Goal: Navigation & Orientation: Find specific page/section

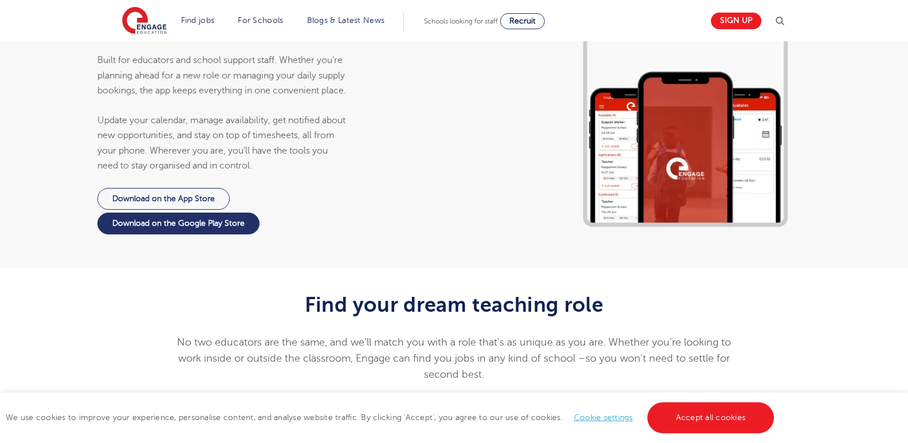
scroll to position [1204, 0]
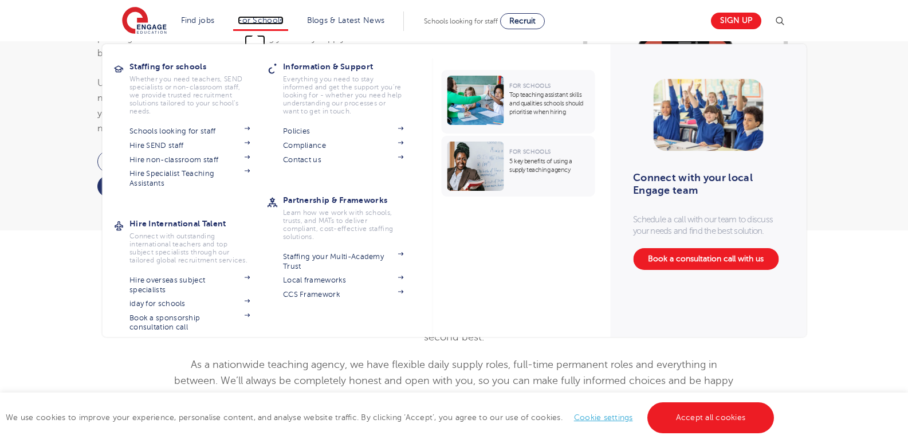
click at [275, 20] on link "For Schools" at bounding box center [260, 20] width 45 height 9
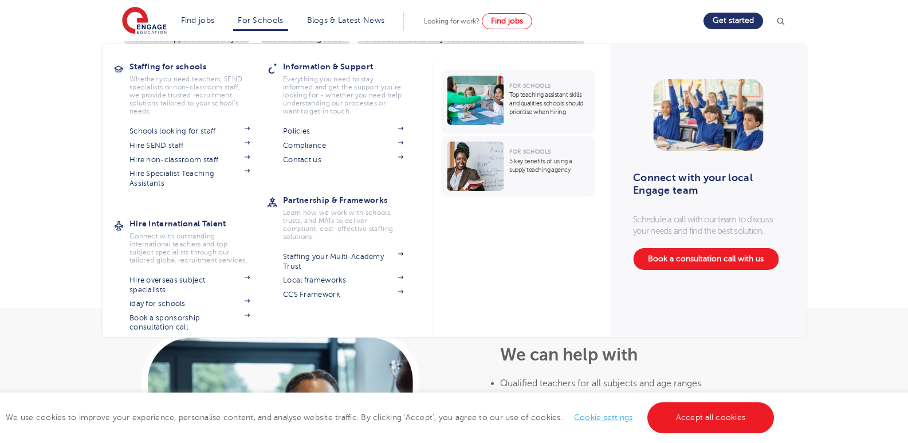
scroll to position [344, 0]
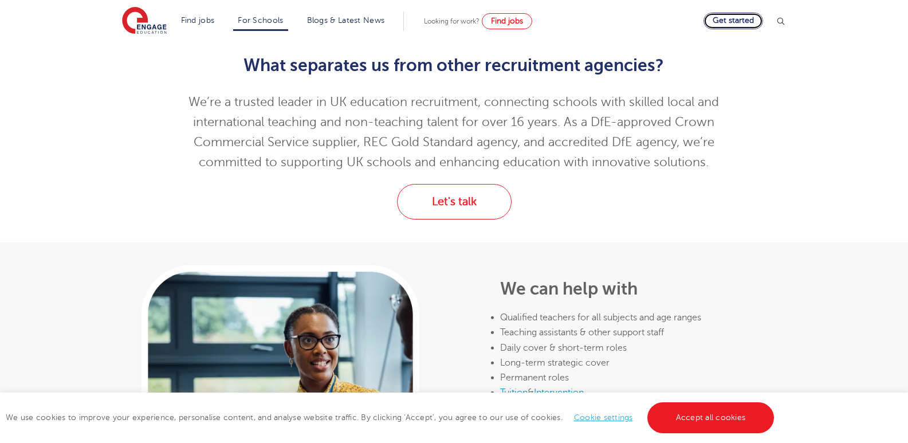
click at [751, 24] on link "Get started" at bounding box center [734, 21] width 60 height 17
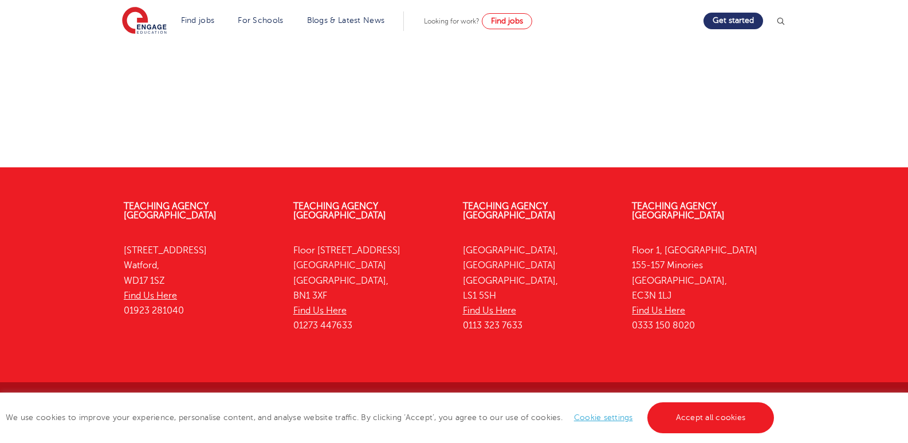
scroll to position [602, 0]
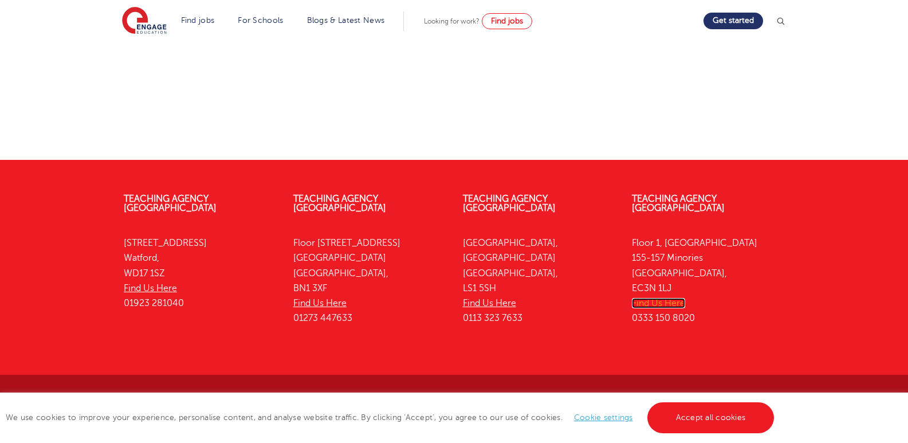
click at [663, 298] on link "Find Us Here" at bounding box center [658, 303] width 53 height 10
click at [660, 201] on link "Teaching Agency [GEOGRAPHIC_DATA]" at bounding box center [678, 203] width 93 height 19
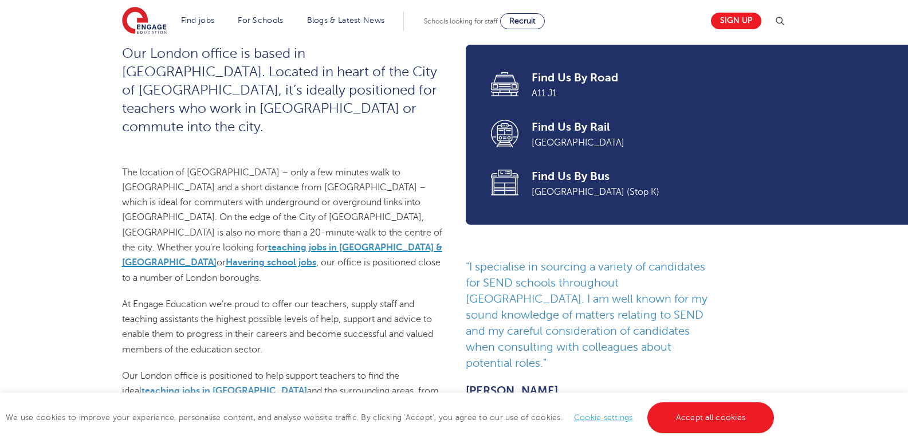
scroll to position [229, 0]
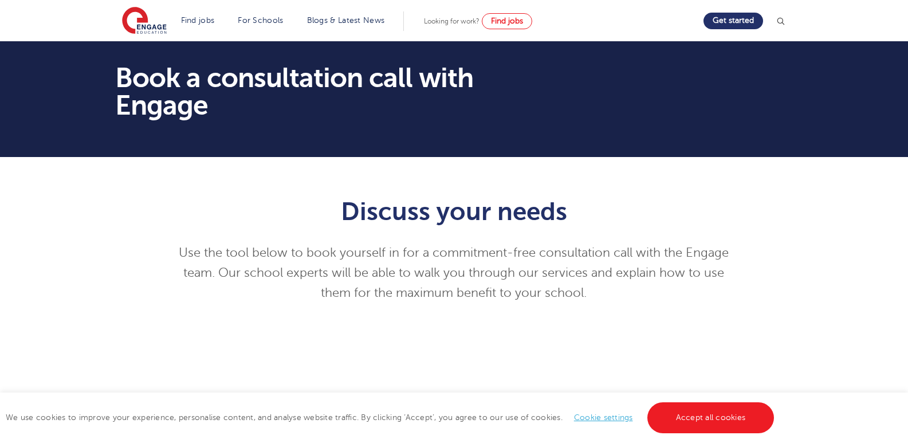
scroll to position [602, 0]
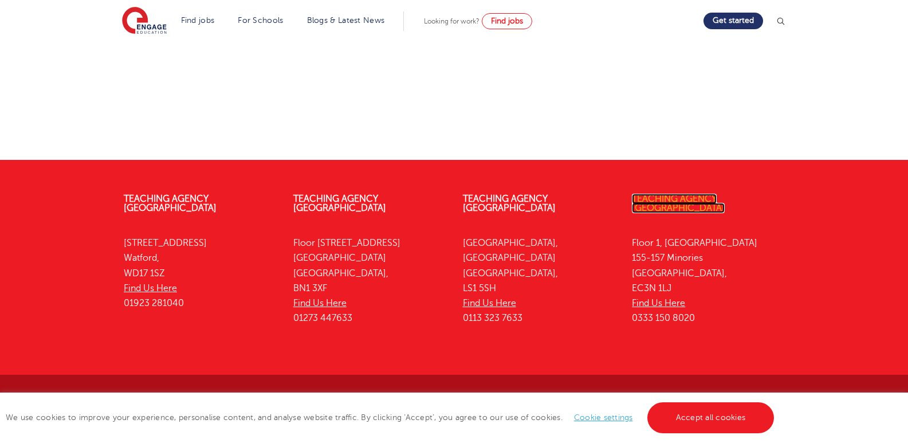
click at [700, 195] on link "Teaching Agency [GEOGRAPHIC_DATA]" at bounding box center [678, 203] width 93 height 19
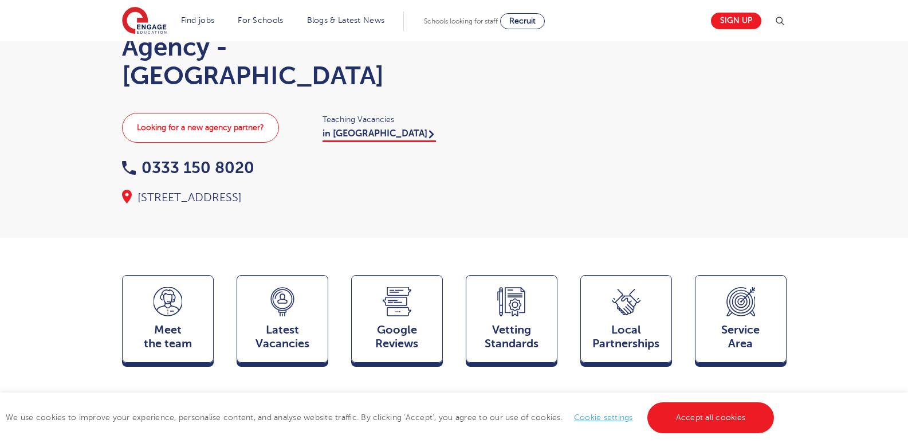
scroll to position [115, 0]
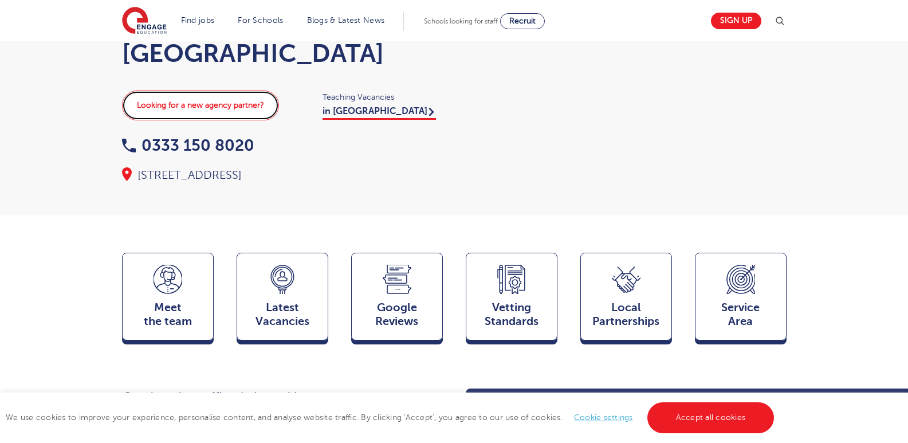
click at [230, 105] on link "Looking for a new agency partner?" at bounding box center [200, 106] width 157 height 30
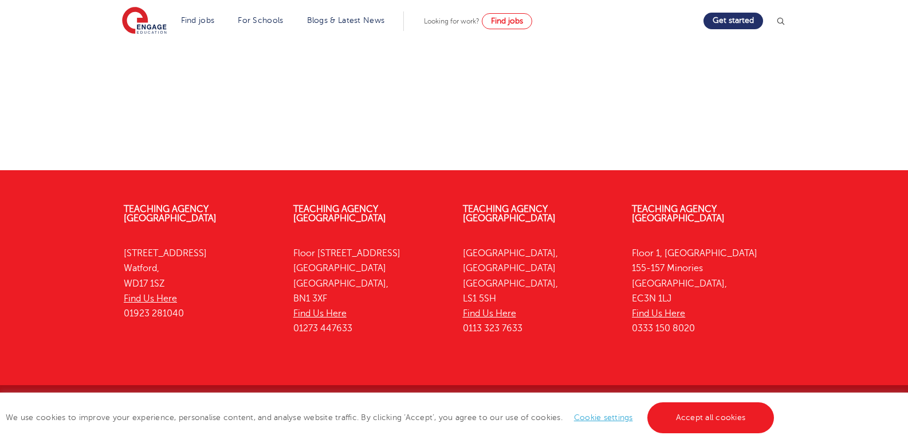
scroll to position [602, 0]
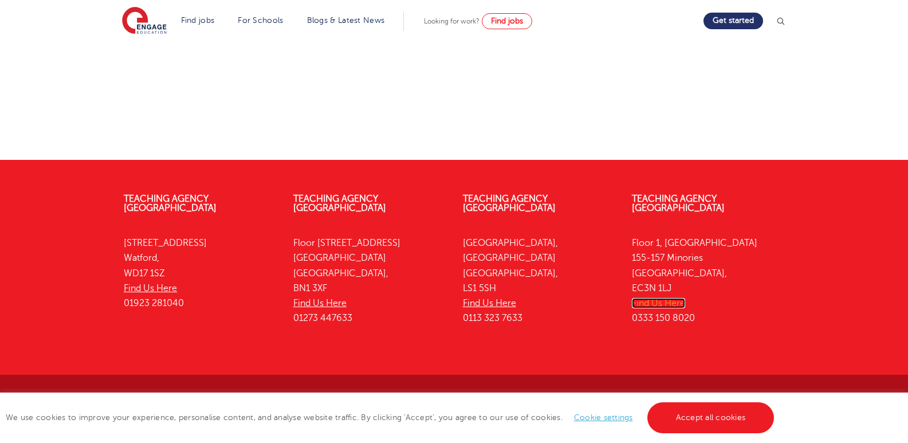
click at [660, 298] on link "Find Us Here" at bounding box center [658, 303] width 53 height 10
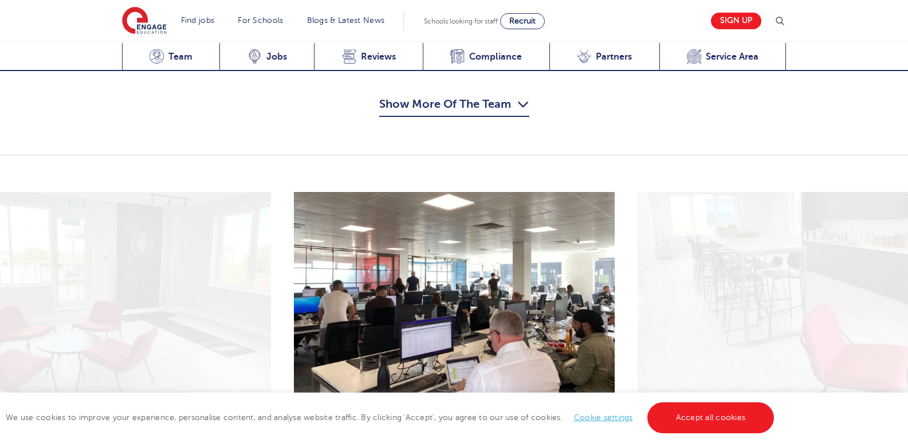
scroll to position [1490, 0]
